Goal: Navigation & Orientation: Find specific page/section

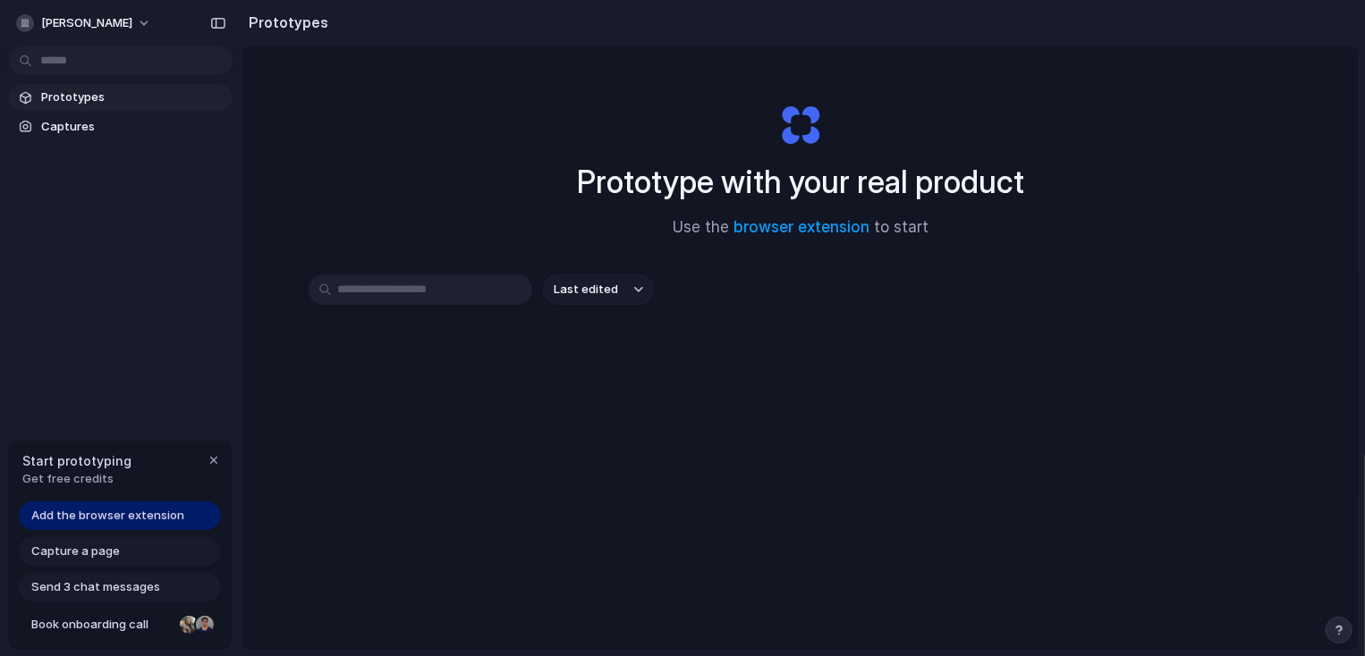
click at [1165, 164] on div "Prototype with your real product Use the browser extension to start Last edited" at bounding box center [800, 395] width 1116 height 699
click at [74, 104] on span "Prototypes" at bounding box center [133, 98] width 184 height 18
click at [63, 109] on link "Prototypes" at bounding box center [121, 97] width 224 height 27
click at [63, 111] on section "Prototypes Captures" at bounding box center [120, 110] width 241 height 60
click at [51, 114] on link "Captures" at bounding box center [121, 127] width 224 height 27
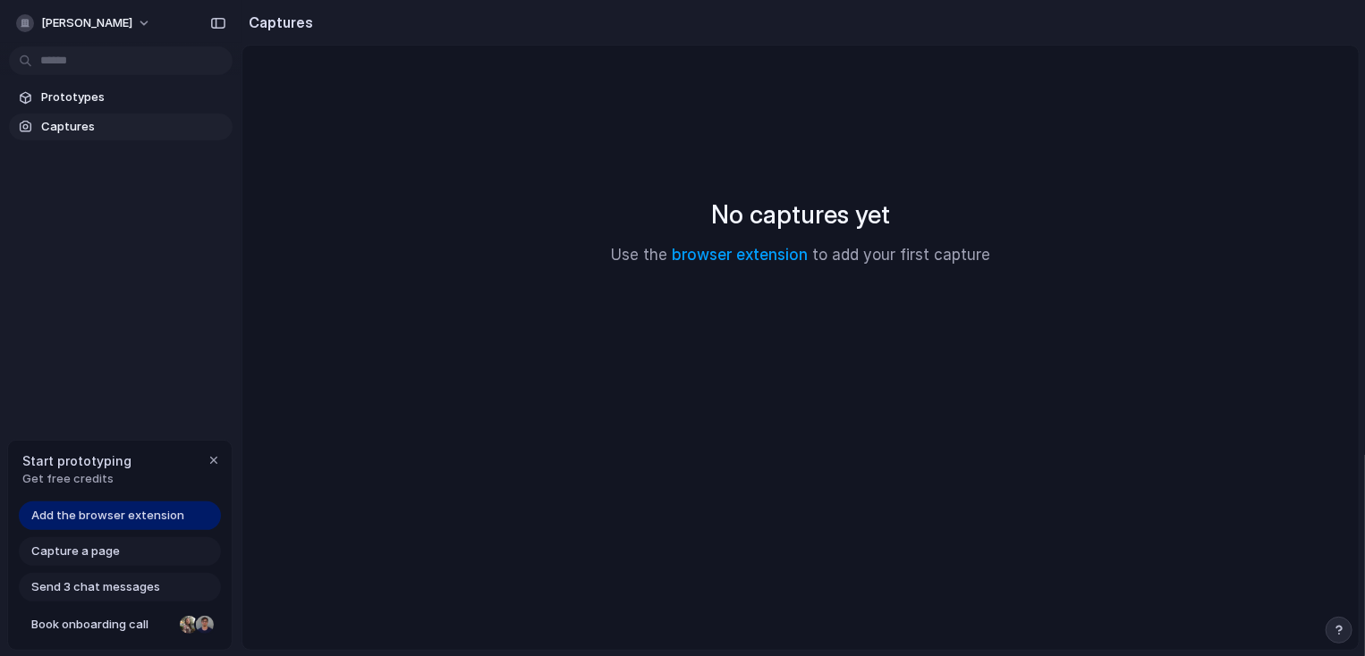
click at [69, 111] on section "Prototypes Captures" at bounding box center [120, 110] width 241 height 60
click at [89, 98] on span "Prototypes" at bounding box center [133, 98] width 184 height 18
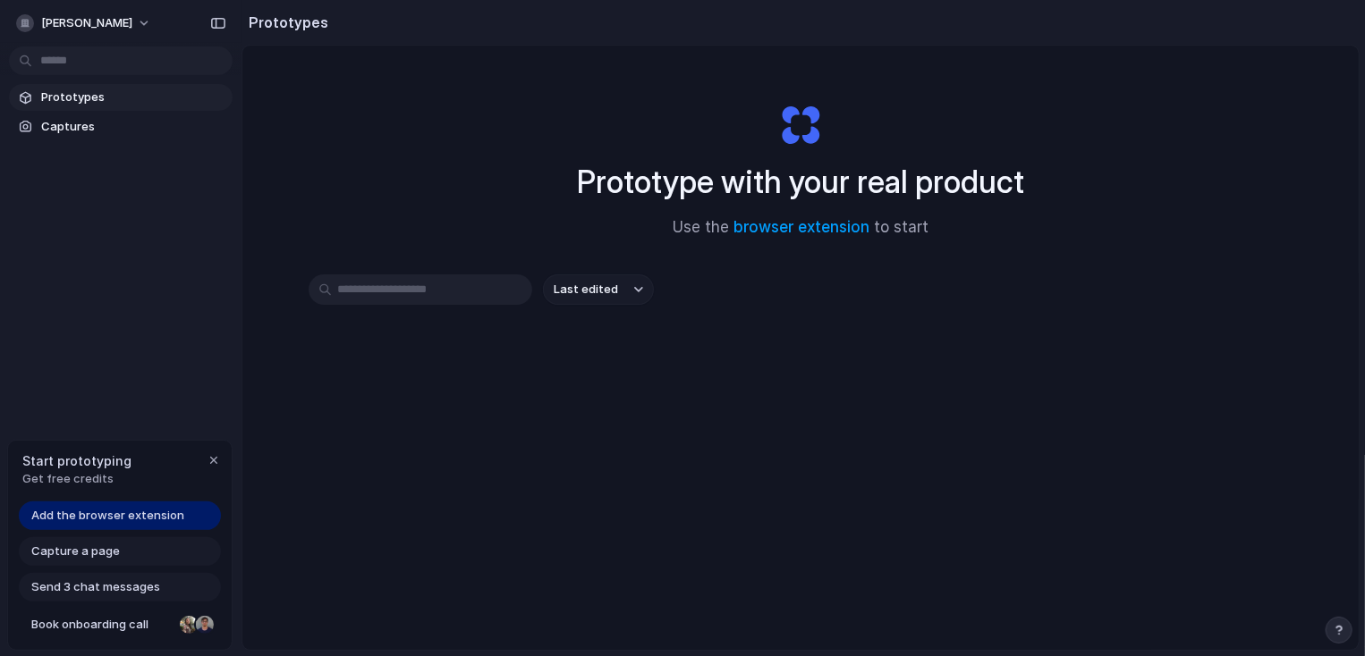
click at [89, 98] on span "Prototypes" at bounding box center [133, 98] width 184 height 18
